Goal: Task Accomplishment & Management: Manage account settings

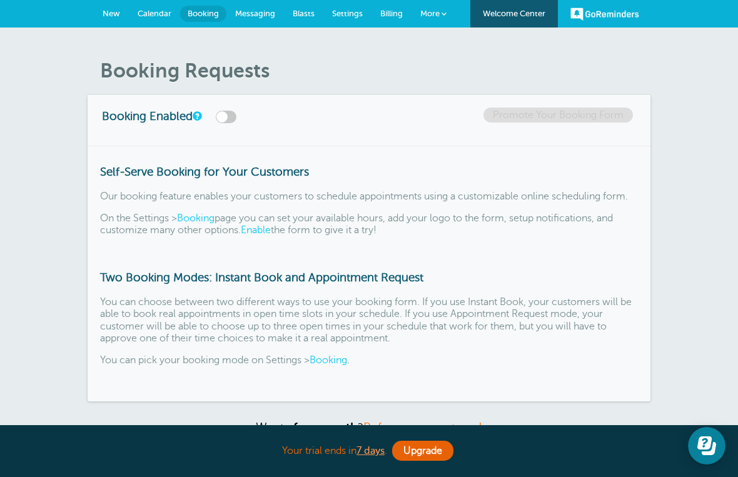
click at [209, 16] on span "Booking" at bounding box center [203, 13] width 31 height 9
click at [264, 14] on span "Messaging" at bounding box center [255, 13] width 40 height 9
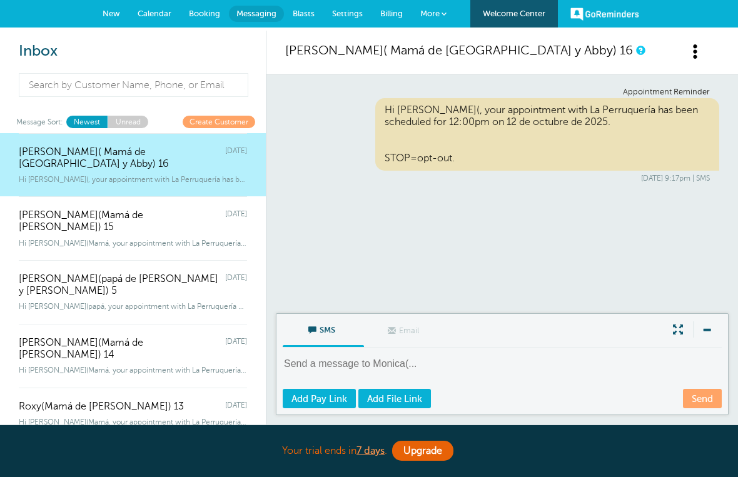
click at [209, 18] on link "Booking" at bounding box center [204, 14] width 49 height 28
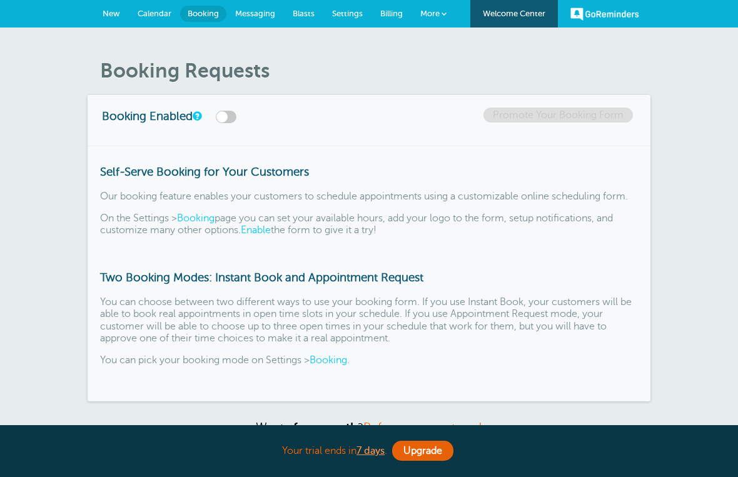
click at [161, 16] on span "Calendar" at bounding box center [155, 13] width 34 height 9
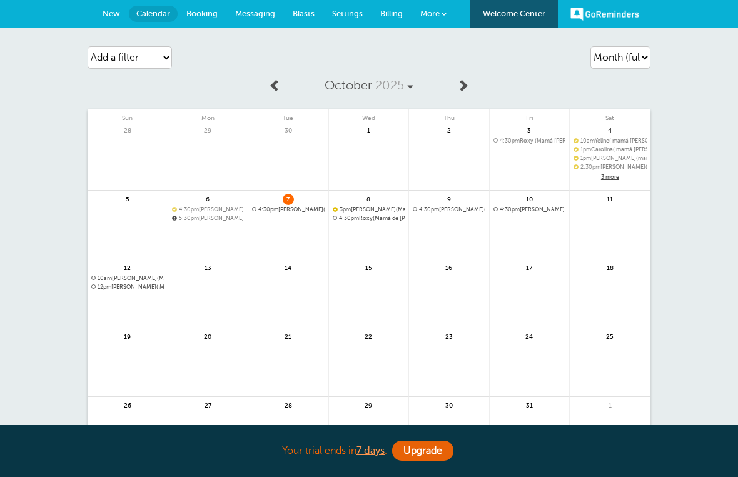
click at [104, 14] on span "New" at bounding box center [112, 13] width 18 height 9
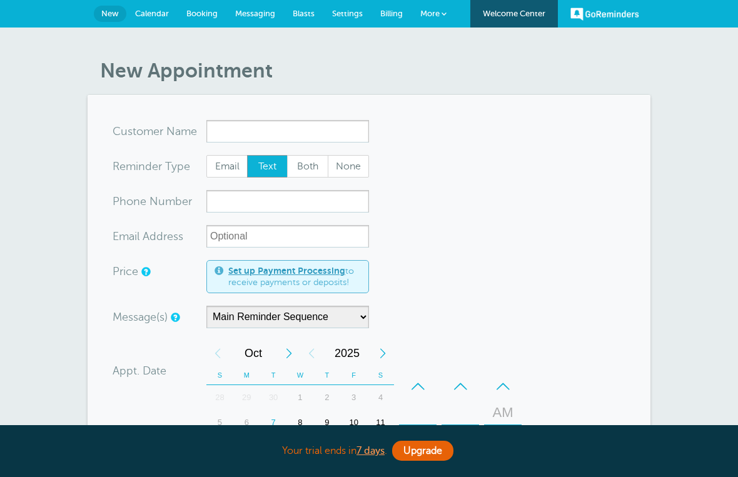
click at [156, 18] on span "Calendar" at bounding box center [152, 13] width 34 height 9
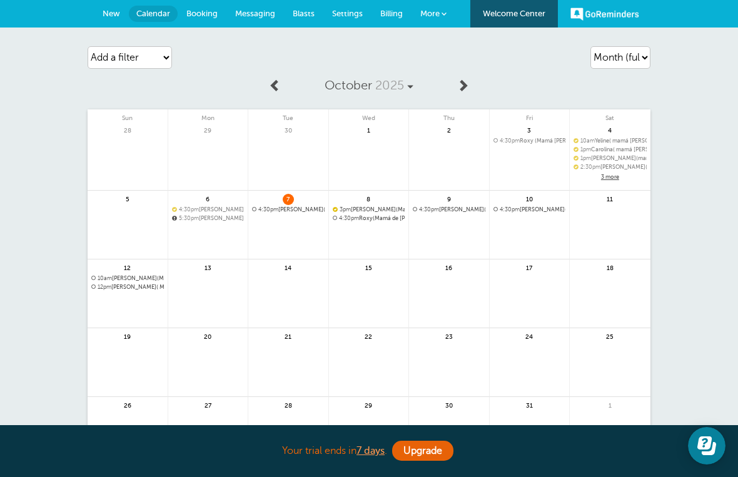
click at [371, 239] on link at bounding box center [369, 251] width 80 height 54
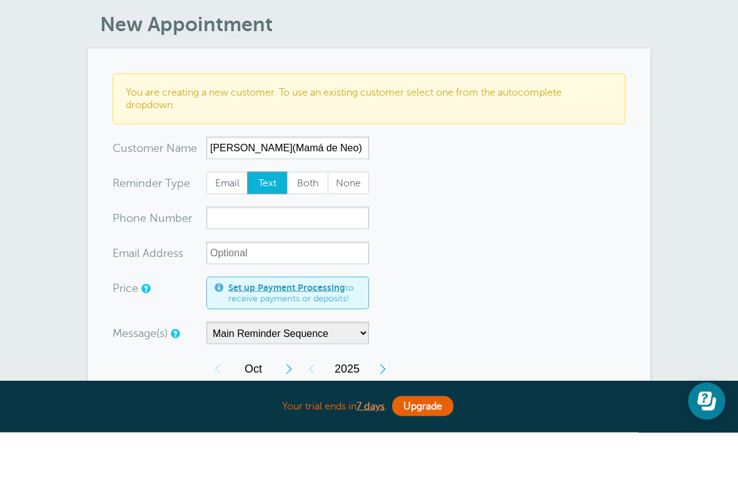
scroll to position [13, 0]
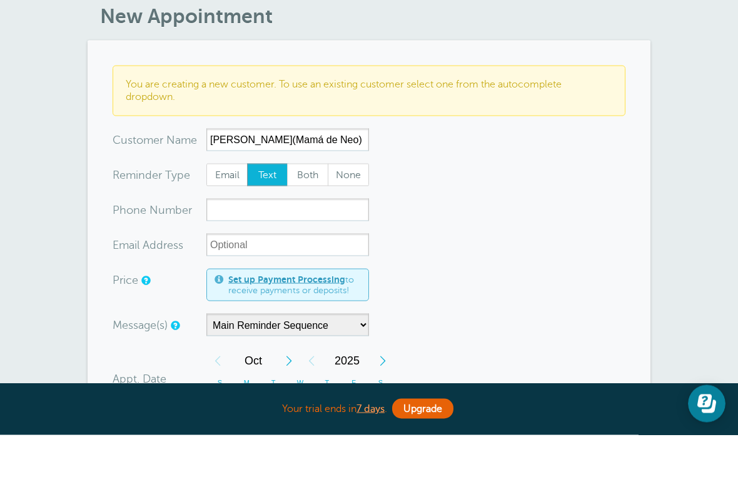
type input "[PERSON_NAME](Mamá de Neo) 17"
click at [309, 241] on input "xxx-no-autofill" at bounding box center [287, 252] width 163 height 23
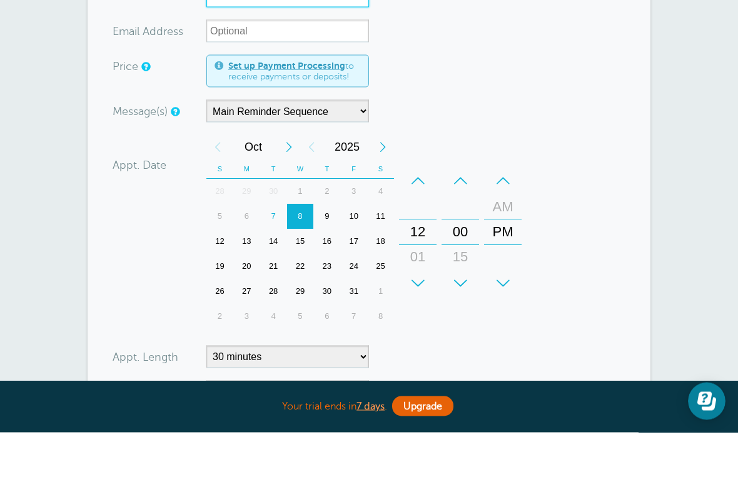
scroll to position [234, 0]
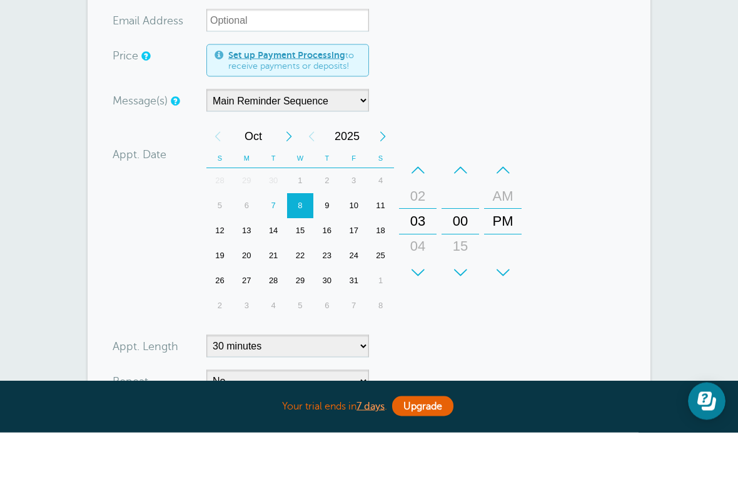
click at [424, 284] on div "+ – Hours 12 01 02 03 04 05 06 07 08 09 10 11" at bounding box center [417, 267] width 43 height 138
click at [428, 284] on div "+ – Hours 12 01 02 03 04 05 06 07 08 09 10 11" at bounding box center [417, 267] width 43 height 138
type input "2019369126"
click at [364, 379] on select "5 minutes 10 minutes 15 minutes 20 minutes 25 minutes 30 minutes 35 minutes 40 …" at bounding box center [287, 390] width 163 height 23
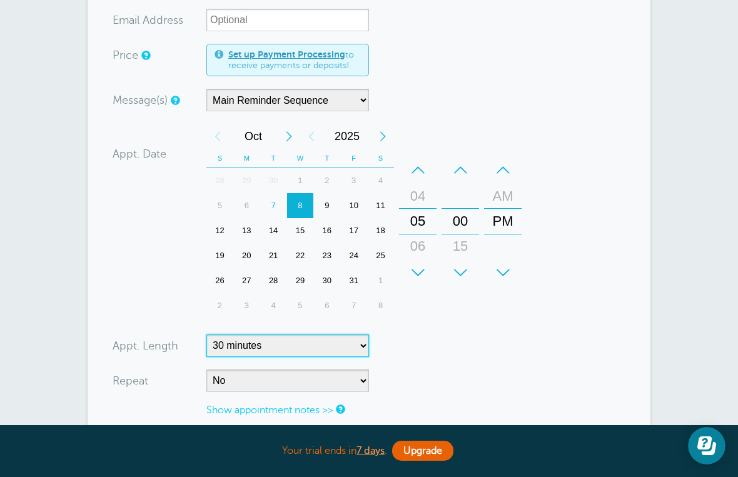
select select "120"
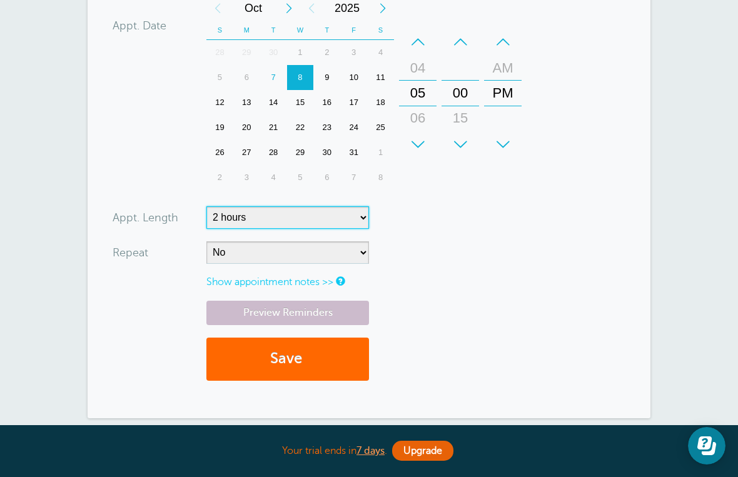
scroll to position [410, 0]
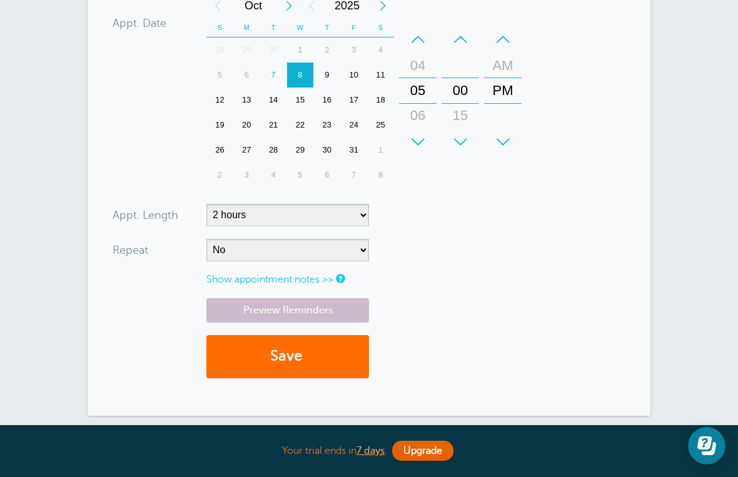
click at [313, 356] on button "Save" at bounding box center [287, 356] width 163 height 43
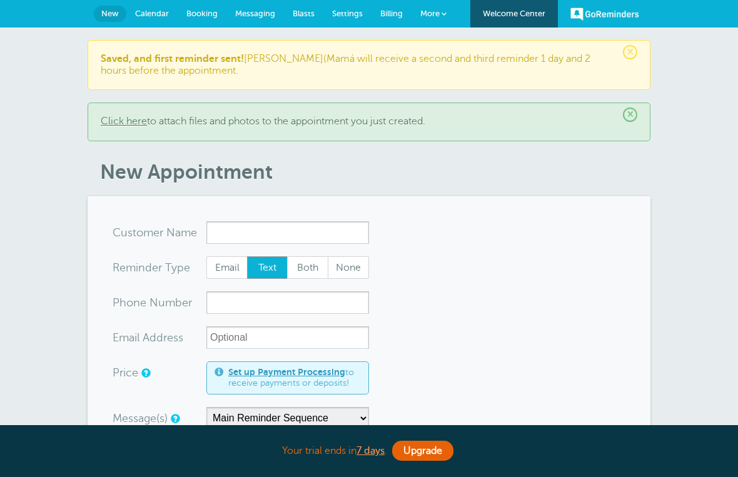
click at [158, 18] on span "Calendar" at bounding box center [152, 13] width 34 height 9
